Goal: Task Accomplishment & Management: Use online tool/utility

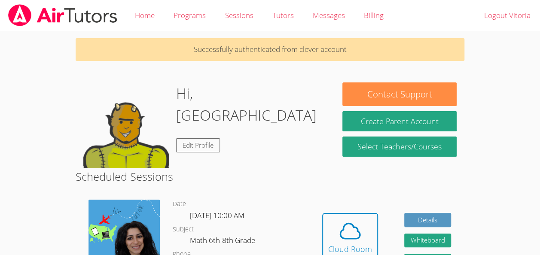
scroll to position [55, 0]
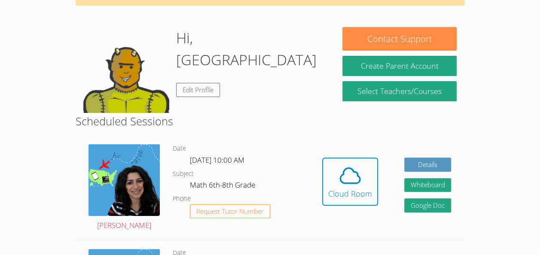
click at [365, 210] on link "Cloud Room" at bounding box center [350, 185] width 56 height 55
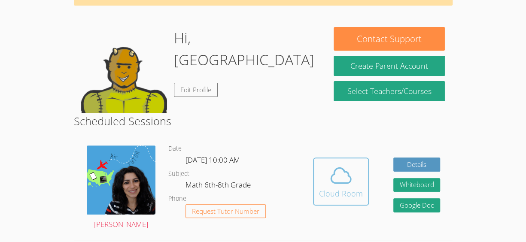
click at [331, 181] on icon at bounding box center [341, 175] width 20 height 15
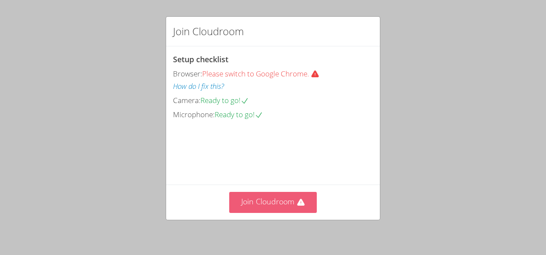
click at [292, 194] on button "Join Cloudroom" at bounding box center [273, 202] width 88 height 21
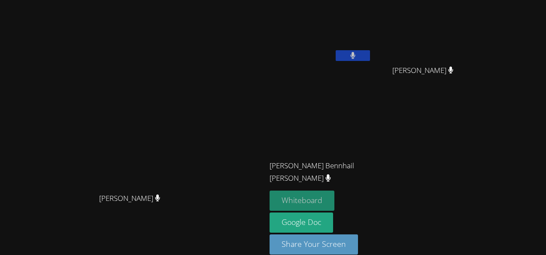
click at [334, 198] on button "Whiteboard" at bounding box center [302, 201] width 65 height 20
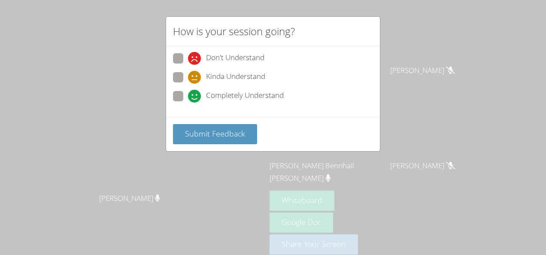
click at [220, 91] on span "Completely Understand" at bounding box center [245, 96] width 78 height 13
click at [195, 91] on input "Completely Understand" at bounding box center [191, 94] width 7 height 7
radio input "true"
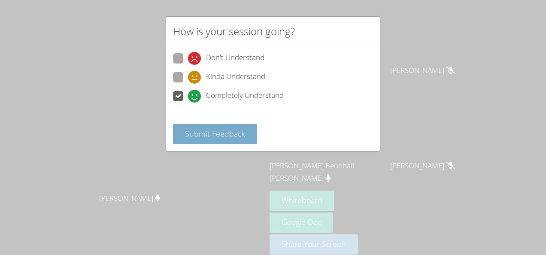
click at [213, 128] on span "Submit Feedback" at bounding box center [215, 133] width 60 height 10
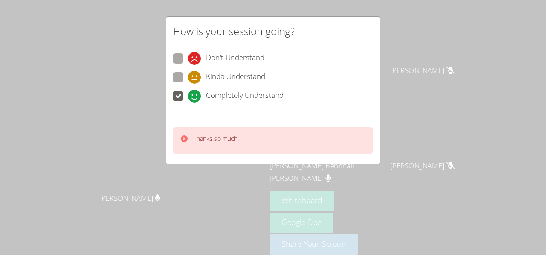
click at [253, 173] on div "How is your session going? Don't Understand Kinda Understand Completely Underst…" at bounding box center [273, 127] width 546 height 255
